Goal: Information Seeking & Learning: Find specific fact

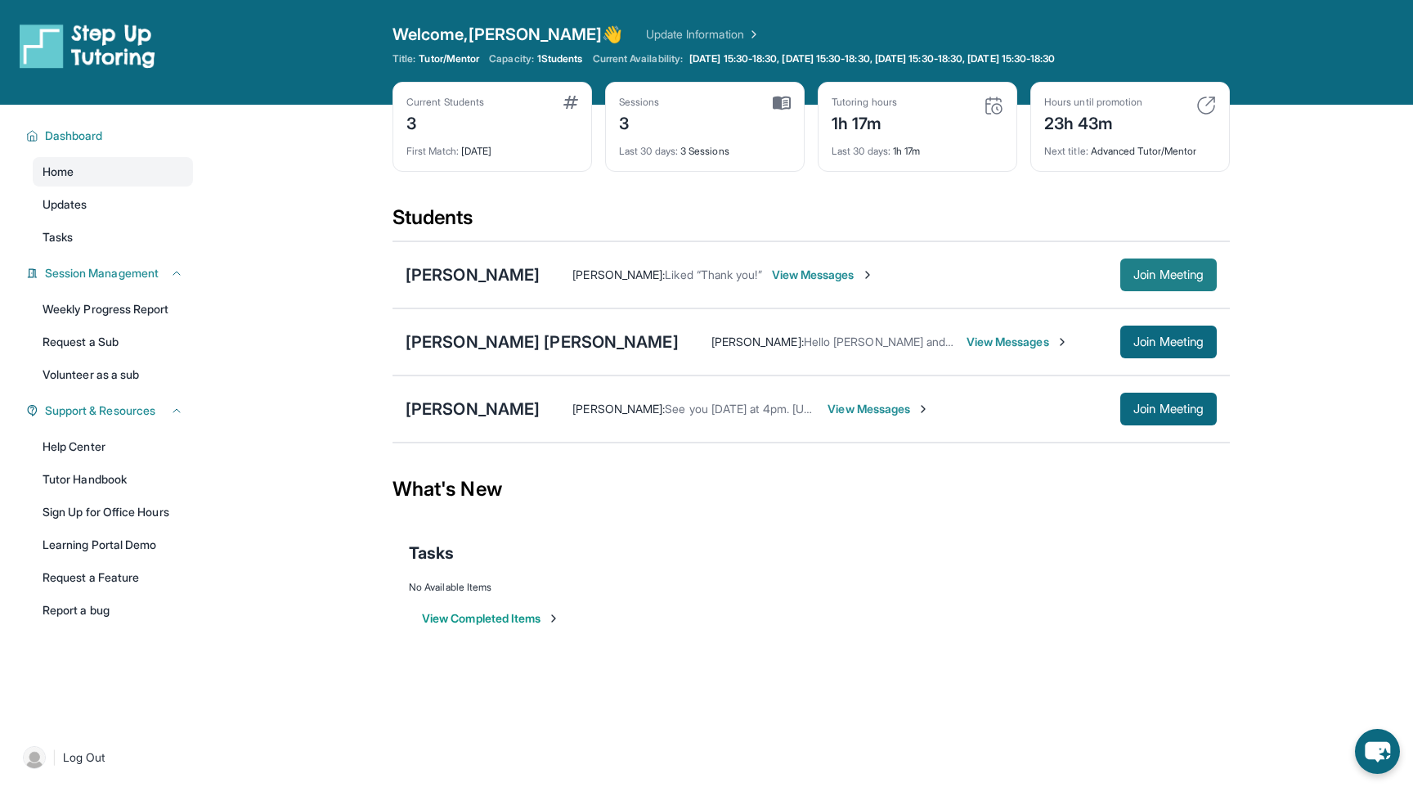
click at [1187, 282] on button "Join Meeting" at bounding box center [1168, 274] width 97 height 33
click at [426, 276] on div "[PERSON_NAME]" at bounding box center [473, 274] width 134 height 23
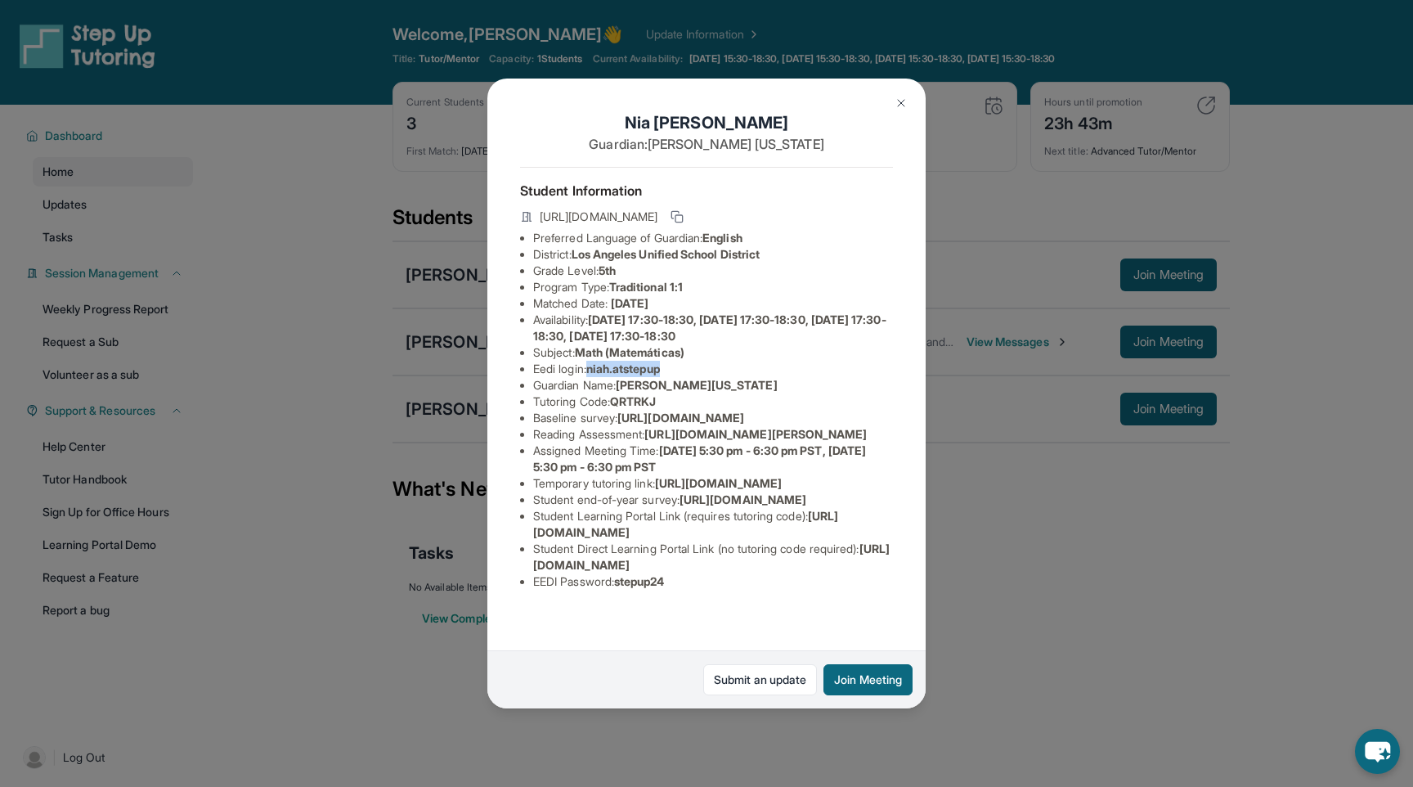
drag, startPoint x: 595, startPoint y: 367, endPoint x: 671, endPoint y: 367, distance: 76.1
click at [671, 367] on li "Eedi login : niah.atstepup" at bounding box center [713, 369] width 360 height 16
copy span "niah.atstepup"
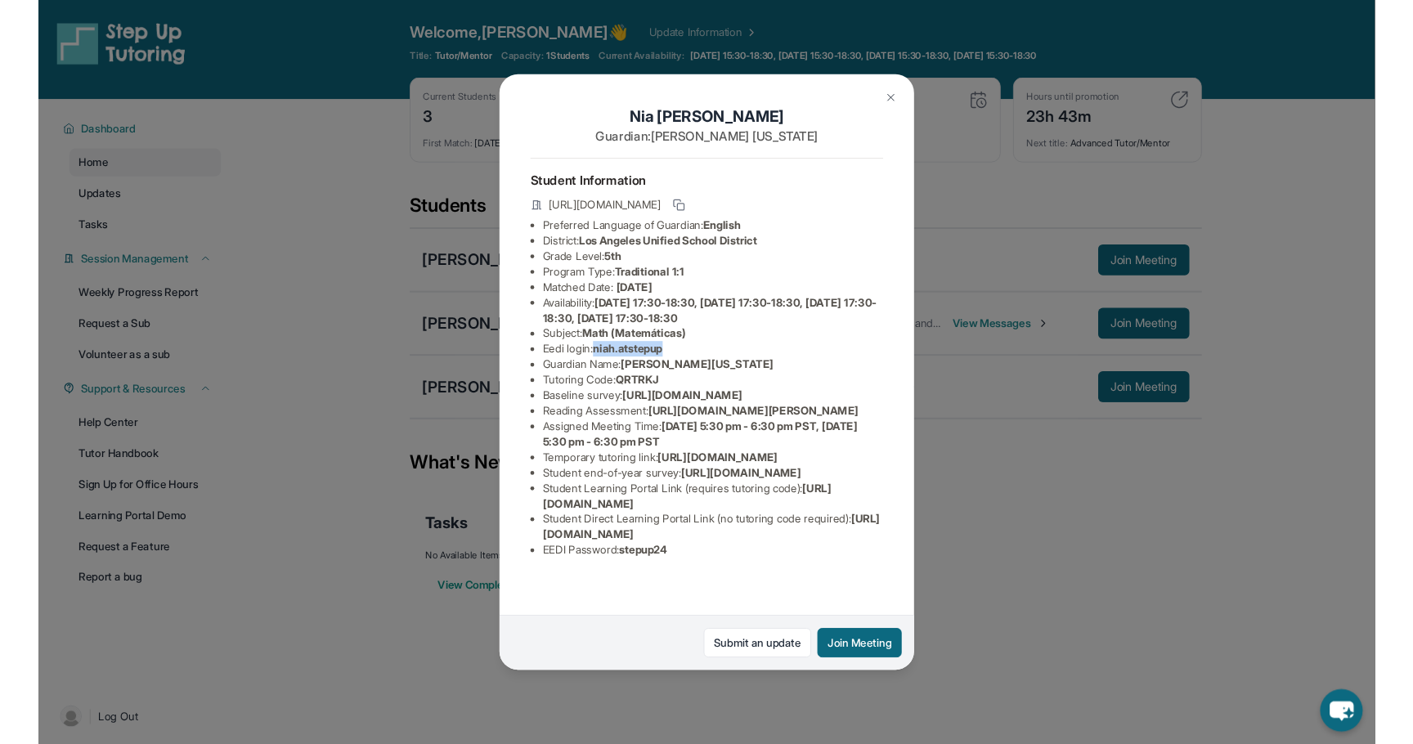
scroll to position [140, 0]
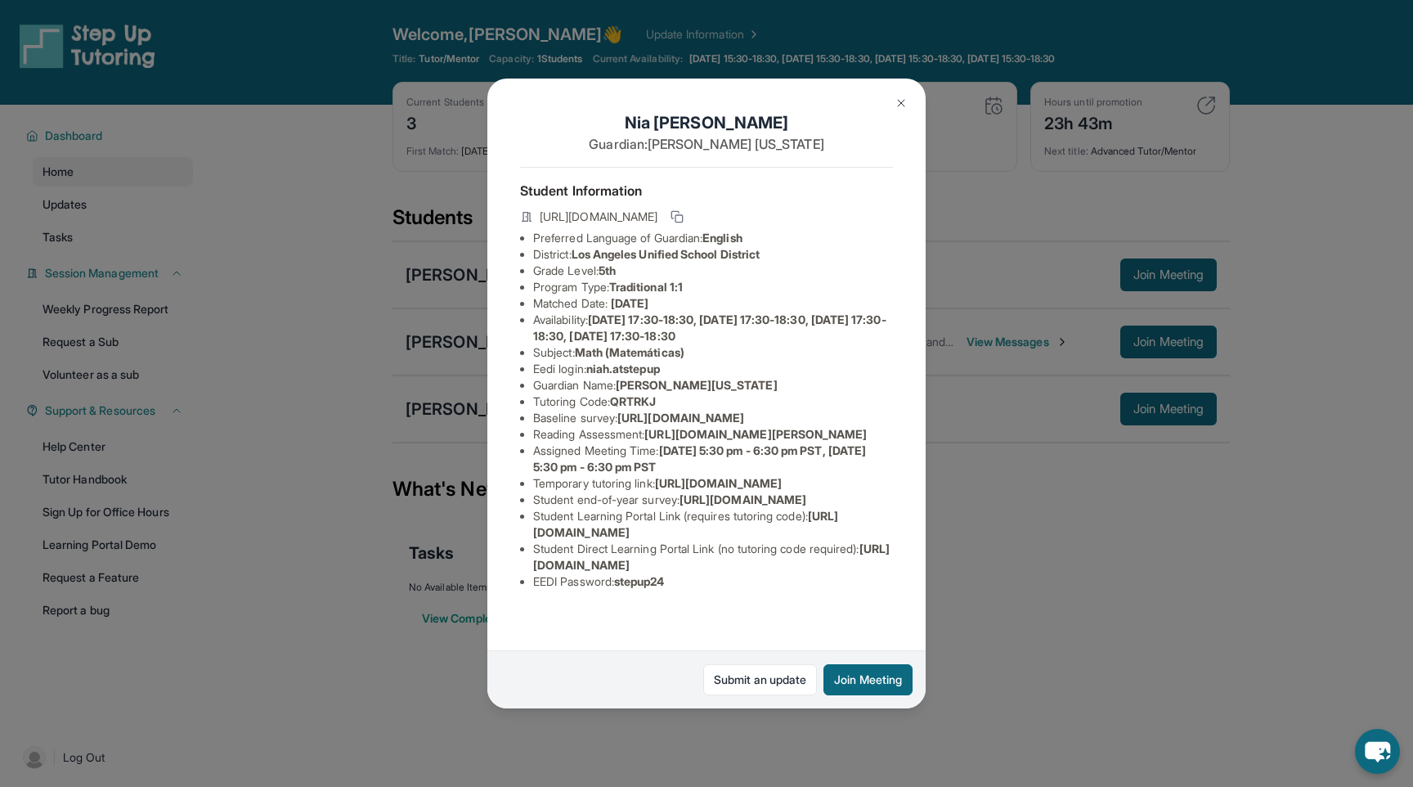
click at [626, 588] on span "stepup24" at bounding box center [639, 581] width 51 height 14
copy span "stepup24"
